Goal: Task Accomplishment & Management: Manage account settings

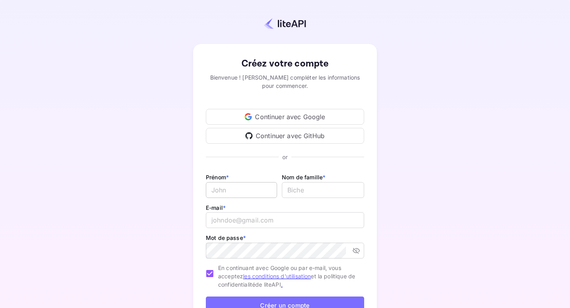
scroll to position [31, 0]
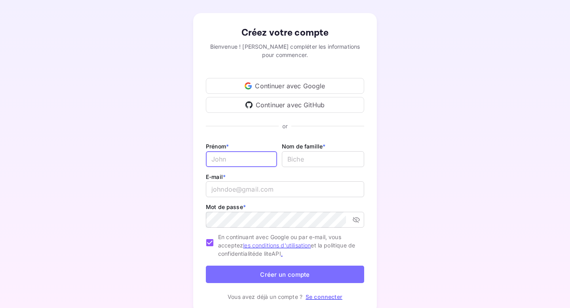
click at [252, 164] on input "E-mail *" at bounding box center [241, 159] width 71 height 16
type input "Bilal"
type input "Bentaleb"
type input "[EMAIL_ADDRESS][DOMAIN_NAME]"
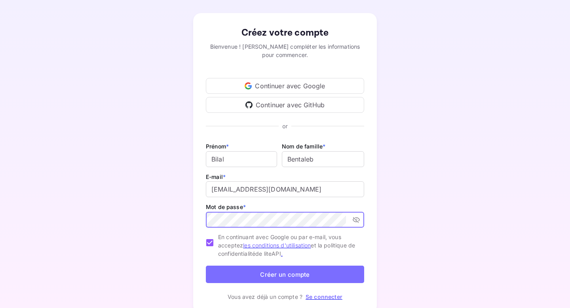
click at [206, 265] on button "Créer un compte" at bounding box center [285, 273] width 158 height 17
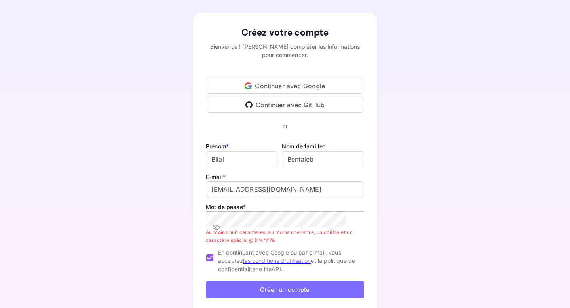
click at [220, 223] on icon "activer la visibilité du mot de passe" at bounding box center [216, 227] width 8 height 8
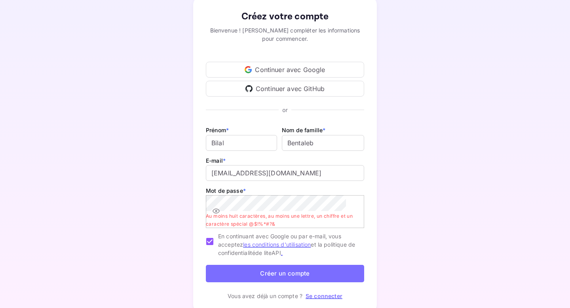
scroll to position [48, 0]
click at [321, 273] on button "Créer un compte" at bounding box center [285, 272] width 158 height 17
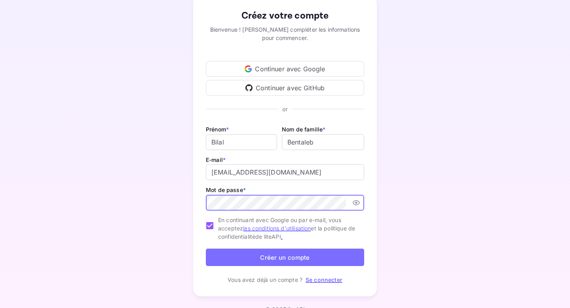
click at [312, 263] on button "Créer un compte" at bounding box center [285, 256] width 158 height 17
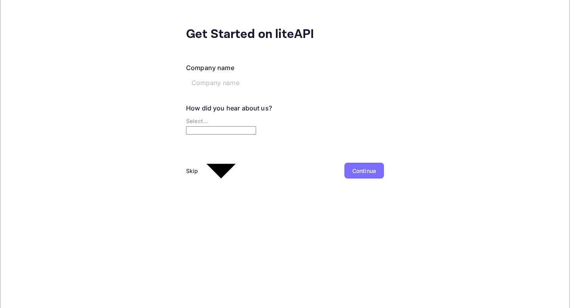
scroll to position [0, 0]
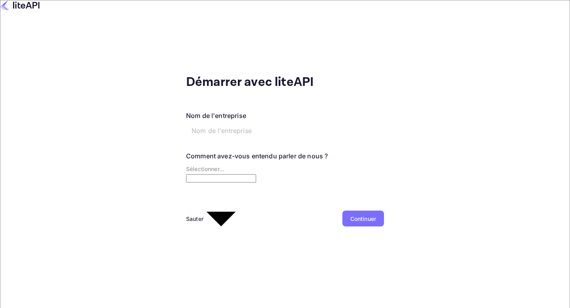
click at [200, 123] on input "text" at bounding box center [246, 131] width 121 height 16
type input "Madeen Voyages"
click at [185, 165] on body "Démarrer avec liteAPI Nom de l'entreprise Madeen Voyages ​ Comment avez-vous en…" at bounding box center [285, 154] width 570 height 308
type input "Google"
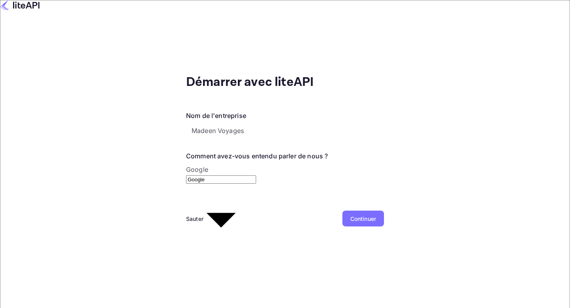
click at [350, 215] on font "Continuer" at bounding box center [363, 218] width 26 height 7
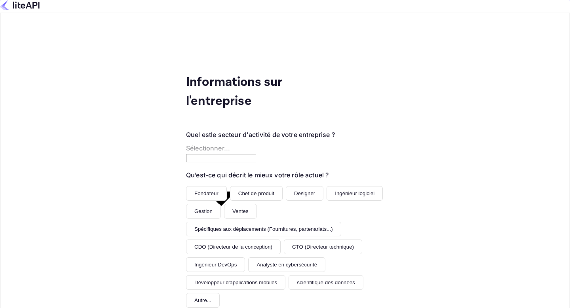
click at [256, 140] on body "Informations sur l'entreprise Quel est le secteur d'activité de votre entrepris…" at bounding box center [285, 154] width 570 height 308
type input "Travel"
click at [186, 186] on button "Fondateur" at bounding box center [206, 193] width 41 height 15
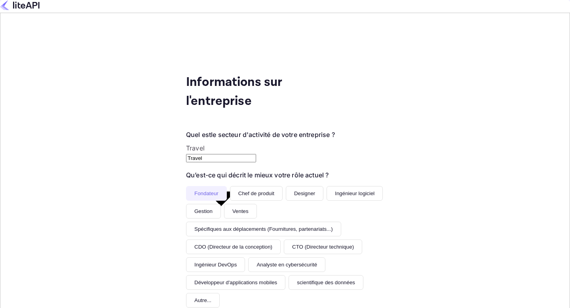
scroll to position [111, 0]
click at [294, 190] on font "Designer" at bounding box center [304, 193] width 21 height 6
click at [194, 190] on font "Fondateur" at bounding box center [206, 193] width 24 height 6
click at [254, 272] on div "Informations sur l'entreprise Quel est le secteur d'activité de votre entrepris…" at bounding box center [285, 226] width 570 height 427
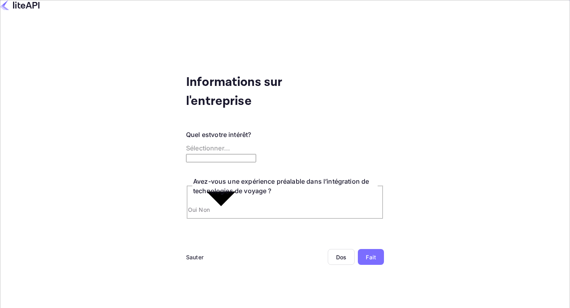
click at [245, 140] on body "Informations sur l'entreprise Quel est votre intérêt? Sélectionner... ​ Avez-vo…" at bounding box center [285, 154] width 570 height 308
type input "Building a new product around travel"
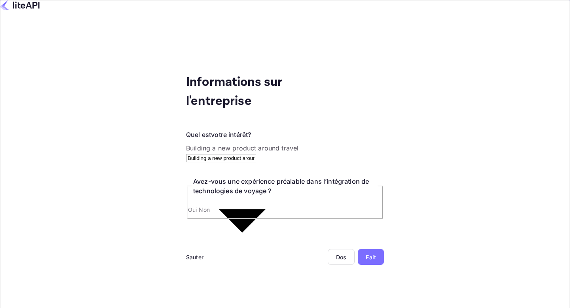
click at [112, 197] on input "Non" at bounding box center [285, 168] width 570 height 336
radio input "true"
click at [365, 254] on font "Fait" at bounding box center [370, 257] width 10 height 7
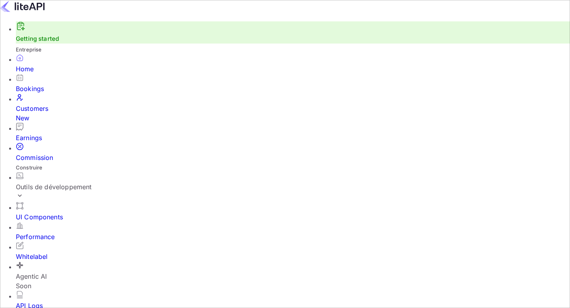
scroll to position [129, 144]
click at [74, 93] on div "Réservations" at bounding box center [293, 88] width 554 height 9
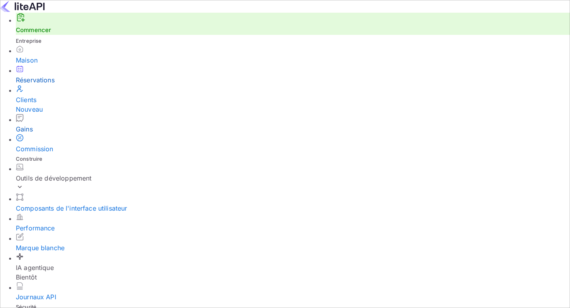
scroll to position [53, 0]
click at [64, 244] on font "Marque blanche" at bounding box center [40, 248] width 49 height 8
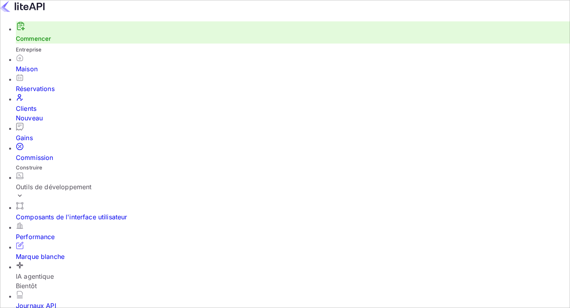
scroll to position [65, 0]
click at [69, 183] on font "Outils de développement" at bounding box center [54, 187] width 76 height 8
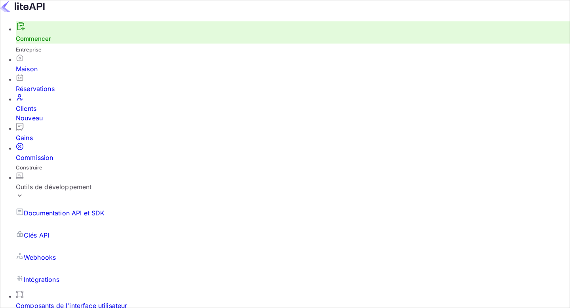
scroll to position [2, 0]
click at [72, 74] on div "Maison" at bounding box center [293, 68] width 554 height 9
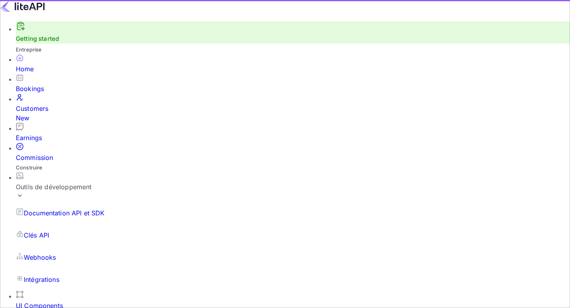
scroll to position [129, 144]
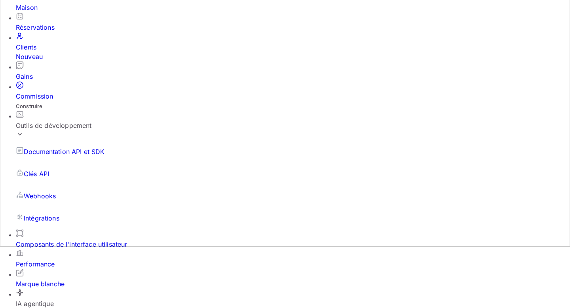
scroll to position [28, 0]
click at [55, 179] on link "Clés API" at bounding box center [293, 174] width 554 height 22
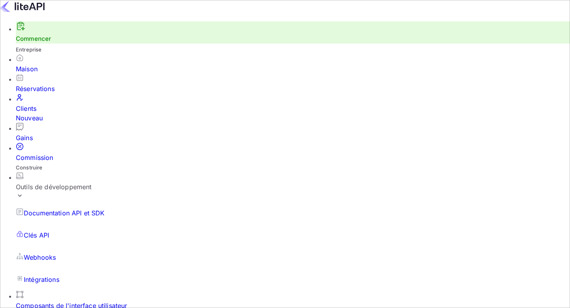
click at [76, 246] on link "Webhooks" at bounding box center [293, 257] width 554 height 22
click at [75, 268] on link "Intégrations" at bounding box center [293, 279] width 554 height 22
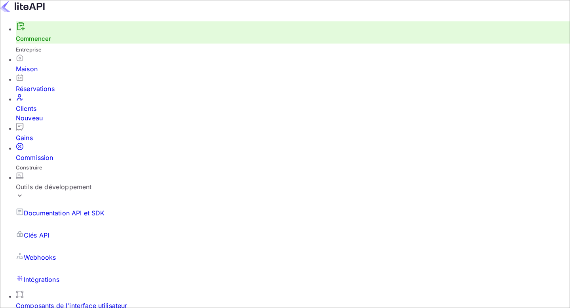
click at [57, 209] on font "Documentation API et SDK" at bounding box center [64, 213] width 81 height 8
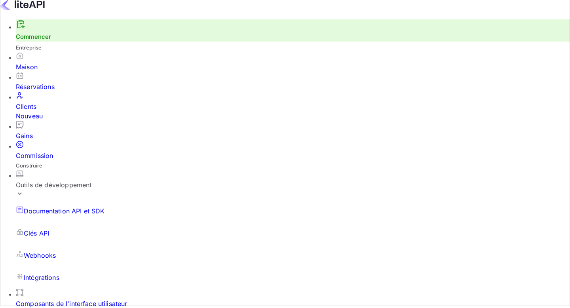
scroll to position [59, 0]
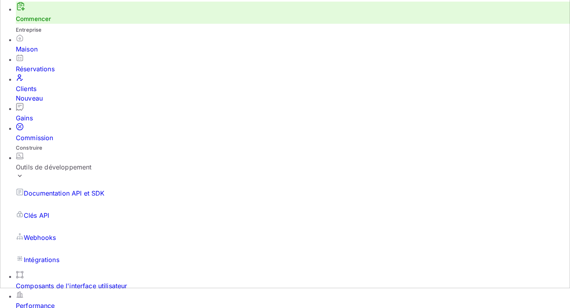
scroll to position [25, 0]
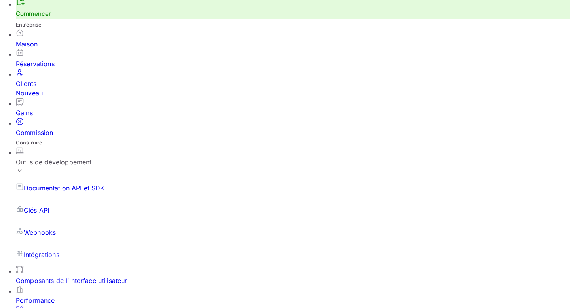
drag, startPoint x: 282, startPoint y: 89, endPoint x: 268, endPoint y: 89, distance: 14.2
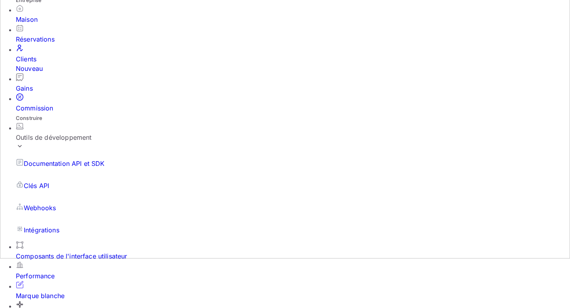
click at [66, 271] on div "Performance" at bounding box center [293, 275] width 554 height 9
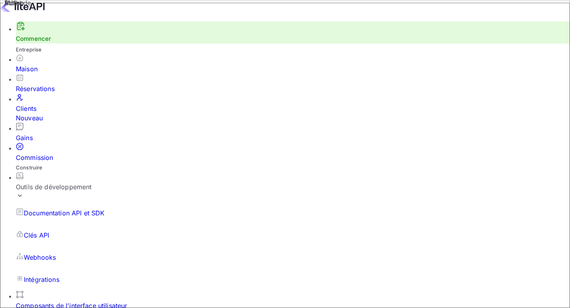
scroll to position [30, 0]
click at [71, 153] on div "Commission" at bounding box center [293, 157] width 554 height 9
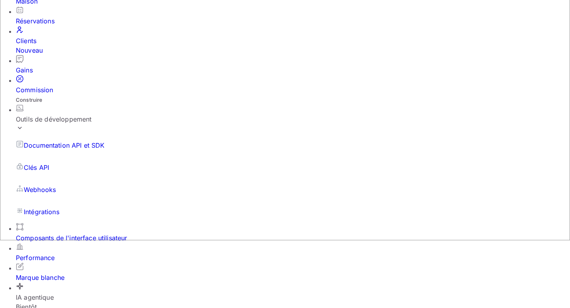
scroll to position [60, 0]
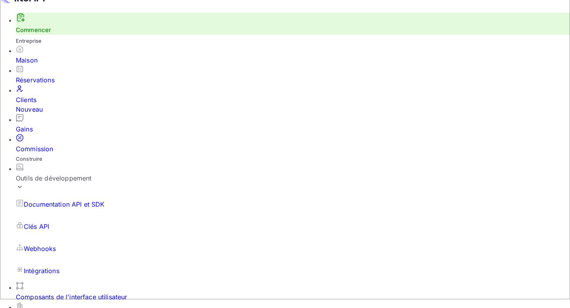
scroll to position [8, 0]
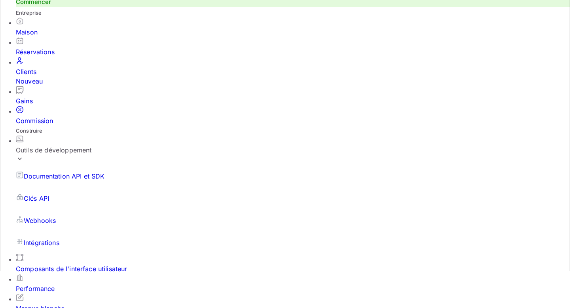
scroll to position [36, 0]
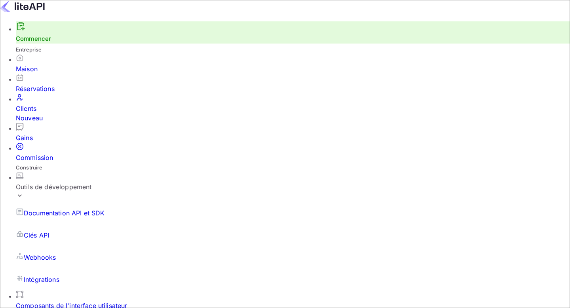
click at [63, 104] on div "Clients Nouveau" at bounding box center [293, 113] width 554 height 19
click at [74, 84] on div "Réservations" at bounding box center [293, 88] width 554 height 9
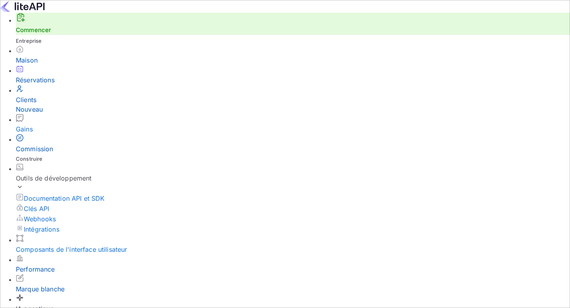
scroll to position [48, 0]
click at [73, 245] on font "Composants de l'interface utilisateur" at bounding box center [72, 249] width 112 height 8
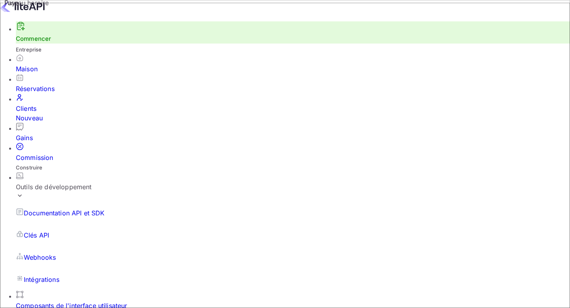
click at [31, 12] on img at bounding box center [22, 6] width 45 height 13
click at [72, 224] on link "Clés API" at bounding box center [293, 235] width 554 height 22
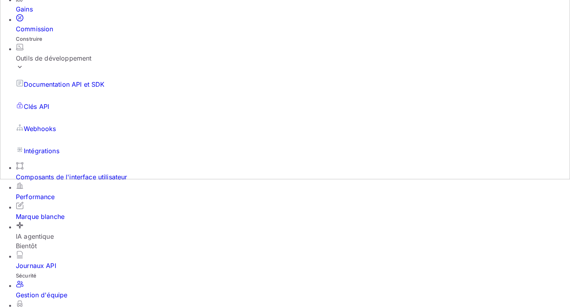
scroll to position [128, 0]
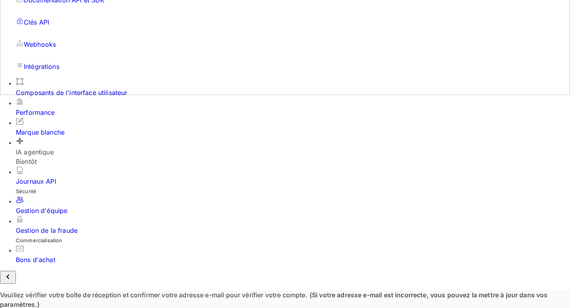
scroll to position [230, 0]
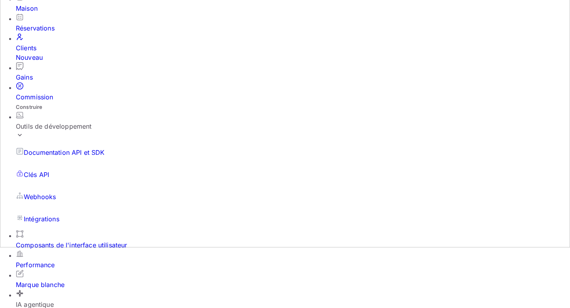
scroll to position [60, 0]
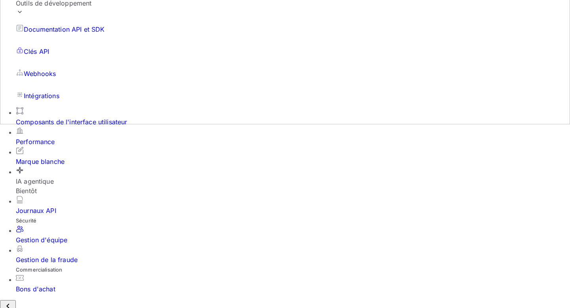
scroll to position [182, 0]
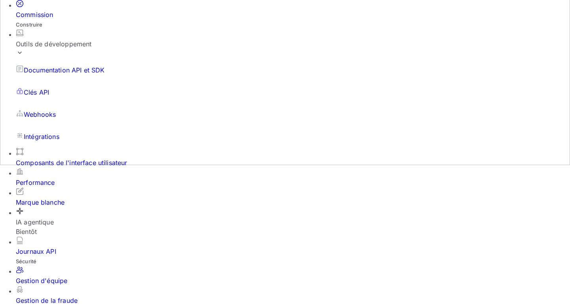
scroll to position [2, 0]
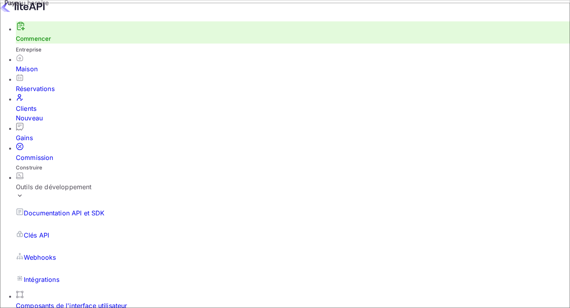
scroll to position [131, 0]
click at [76, 142] on div "Commission" at bounding box center [293, 152] width 554 height 20
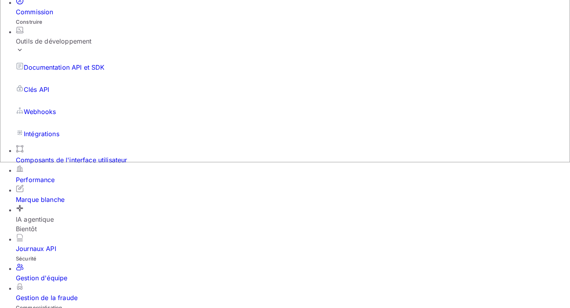
scroll to position [146, 0]
